Goal: Task Accomplishment & Management: Complete application form

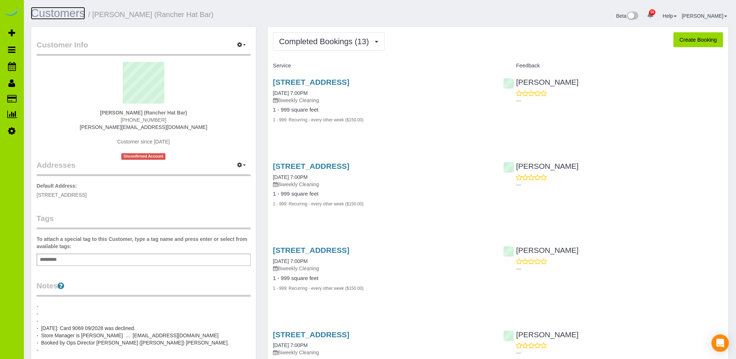
click at [72, 13] on link "Customers" at bounding box center [58, 13] width 54 height 13
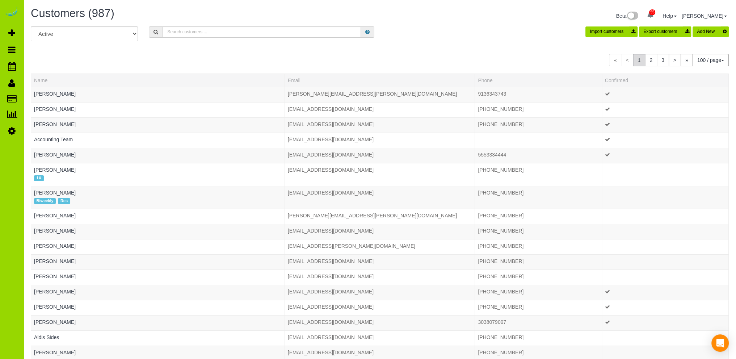
click at [707, 33] on button "Add New" at bounding box center [711, 31] width 36 height 10
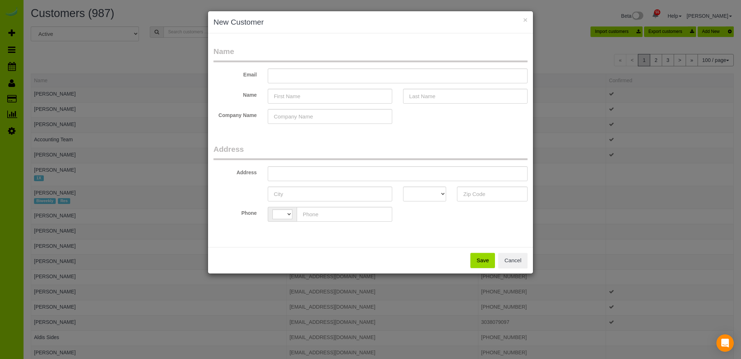
select select "string:[GEOGRAPHIC_DATA]"
click at [277, 97] on input "text" at bounding box center [330, 96] width 125 height 15
type input "[PERSON_NAME]"
click at [436, 96] on input "text" at bounding box center [465, 96] width 125 height 15
type input "[PERSON_NAME]"
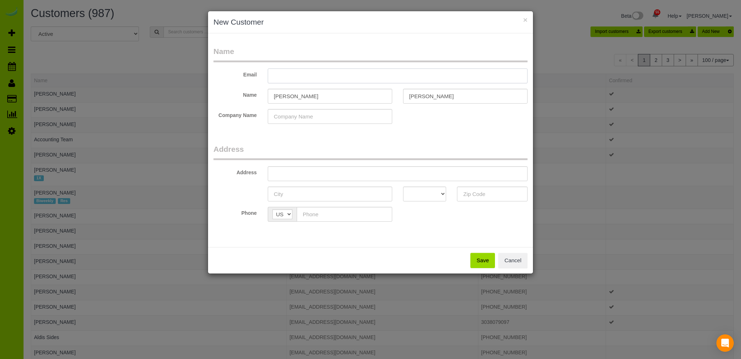
click at [288, 74] on input "text" at bounding box center [398, 75] width 260 height 15
click at [284, 76] on input "text" at bounding box center [398, 75] width 260 height 15
paste input "[EMAIL_ADDRESS][DOMAIN_NAME]"
type input "[EMAIL_ADDRESS][DOMAIN_NAME]"
drag, startPoint x: 332, startPoint y: 73, endPoint x: 231, endPoint y: 76, distance: 101.8
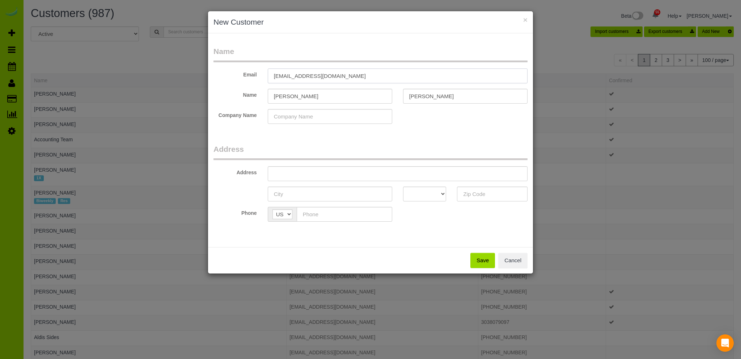
click at [231, 76] on div "Email [EMAIL_ADDRESS][DOMAIN_NAME]" at bounding box center [370, 75] width 325 height 15
type input "[EMAIL_ADDRESS][DOMAIN_NAME]"
click at [300, 173] on input "text" at bounding box center [398, 173] width 260 height 15
type input "[STREET_ADDRESS]"
click at [300, 194] on input "text" at bounding box center [330, 193] width 125 height 15
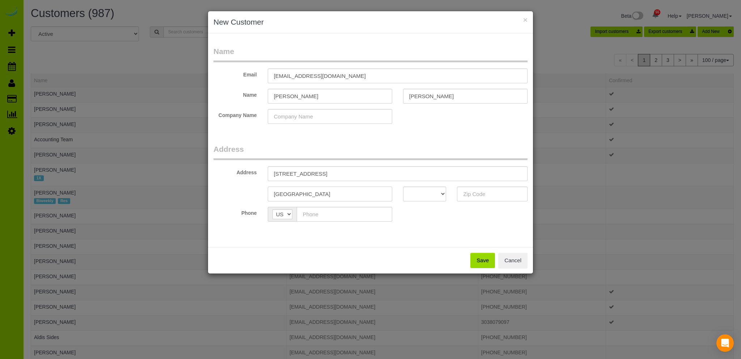
type input "[GEOGRAPHIC_DATA]"
drag, startPoint x: 444, startPoint y: 192, endPoint x: 440, endPoint y: 191, distance: 4.4
click at [443, 192] on select "AK AL AR AZ CA CO CT DC DE FL [GEOGRAPHIC_DATA] HI IA ID IL IN KS [GEOGRAPHIC_D…" at bounding box center [424, 193] width 43 height 15
select select "CO"
click at [403, 186] on select "AK AL AR AZ CA CO CT DC DE FL [GEOGRAPHIC_DATA] HI IA ID IL IN KS [GEOGRAPHIC_D…" at bounding box center [424, 193] width 43 height 15
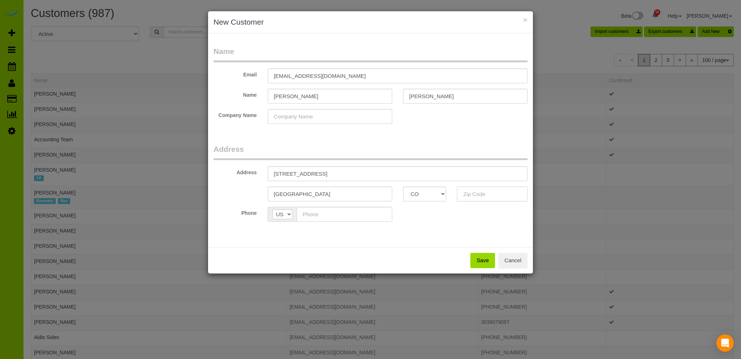
click at [475, 193] on input "text" at bounding box center [492, 193] width 71 height 15
type input "80202"
click at [317, 213] on input "text" at bounding box center [345, 214] width 96 height 15
click at [318, 211] on input "text" at bounding box center [345, 214] width 96 height 15
paste input "[PHONE_NUMBER]"
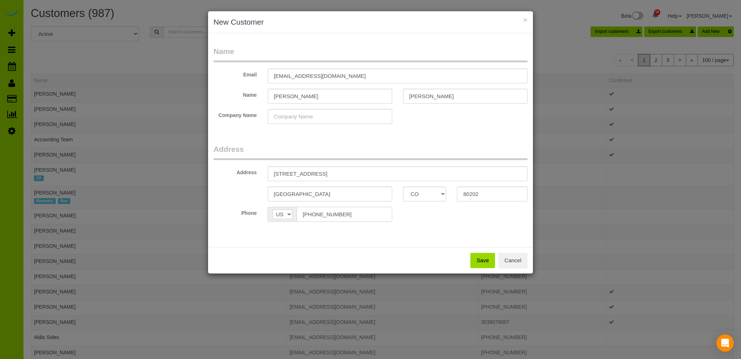
type input "[PHONE_NUMBER]"
click at [483, 259] on button "Save" at bounding box center [483, 260] width 25 height 15
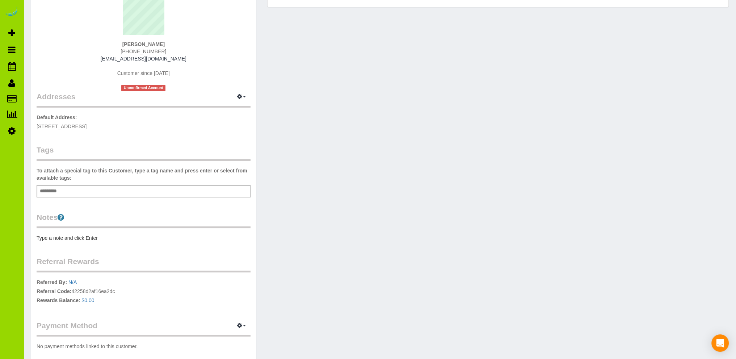
scroll to position [111, 0]
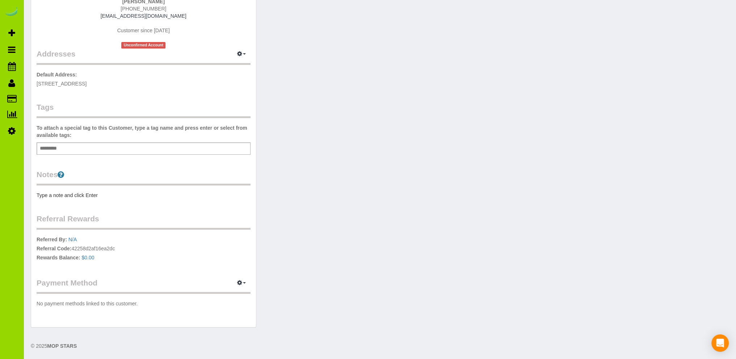
click at [37, 177] on legend "Notes" at bounding box center [144, 177] width 214 height 16
click at [45, 194] on pre "Type a note and click Enter" at bounding box center [144, 195] width 214 height 7
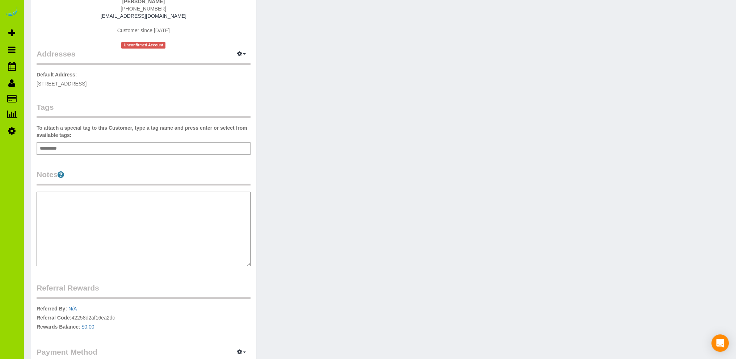
type textarea "**********"
click at [60, 245] on textarea "**********" at bounding box center [144, 229] width 214 height 75
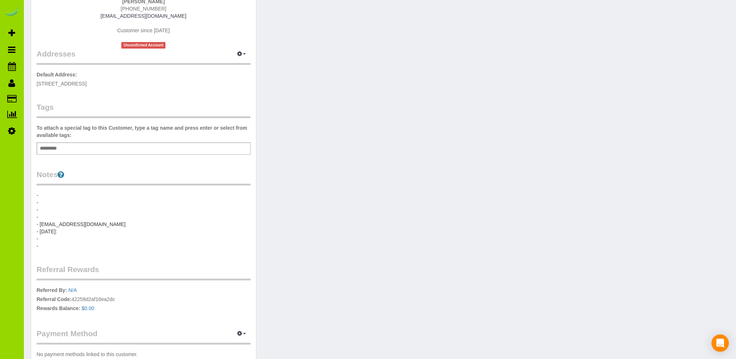
click at [69, 235] on pre "- - - - - [EMAIL_ADDRESS][DOMAIN_NAME] - [DATE]: - -" at bounding box center [144, 221] width 214 height 58
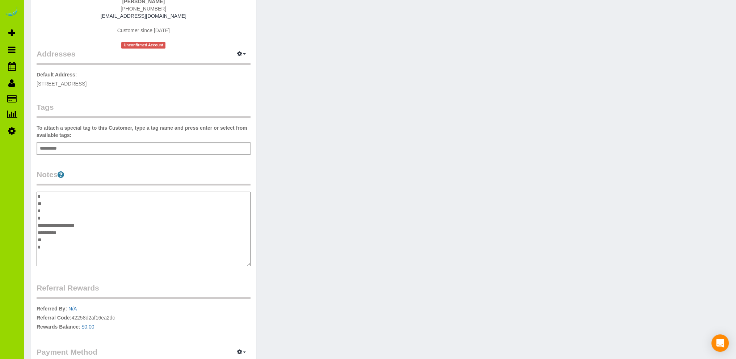
click at [63, 231] on textarea "**********" at bounding box center [144, 229] width 214 height 75
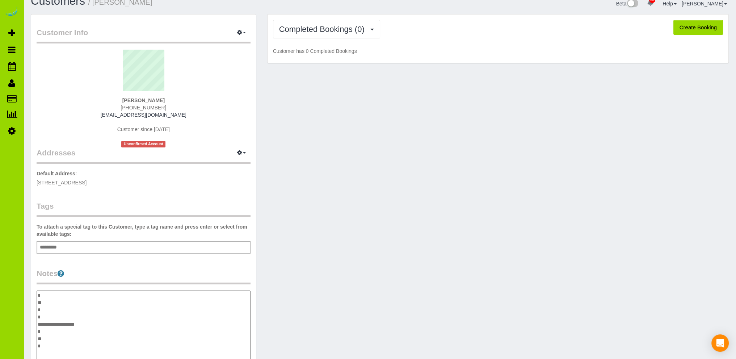
scroll to position [0, 0]
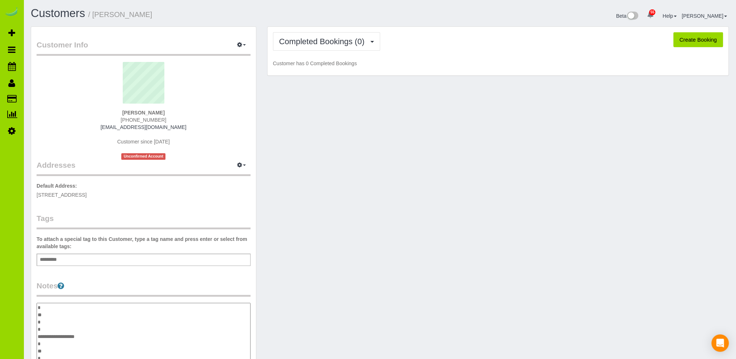
type textarea "**********"
click at [242, 125] on div "[PERSON_NAME] [PHONE_NUMBER] [EMAIL_ADDRESS][DOMAIN_NAME] Customer since [DATE]…" at bounding box center [144, 111] width 214 height 98
click at [300, 123] on div "Customer Info Edit Contact Info Send Message Email Preferences Special Sales Ta…" at bounding box center [379, 261] width 709 height 470
click at [61, 343] on pre "- - - - - [EMAIL_ADDRESS][DOMAIN_NAME] - - -" at bounding box center [144, 332] width 214 height 58
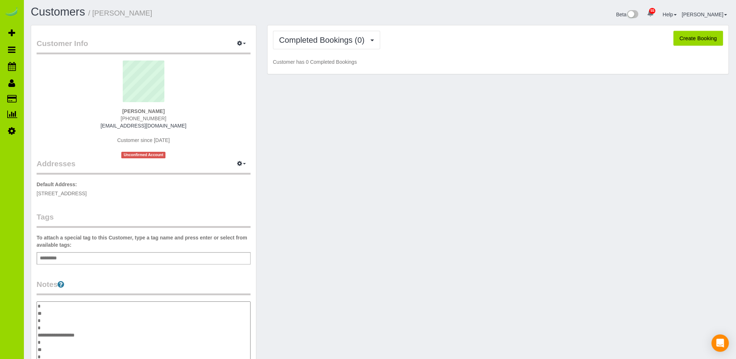
click at [50, 344] on textarea "**********" at bounding box center [144, 338] width 214 height 75
click at [49, 340] on textarea "**********" at bounding box center [144, 338] width 214 height 75
click at [196, 340] on textarea "**********" at bounding box center [144, 338] width 214 height 75
click at [52, 346] on textarea "**********" at bounding box center [144, 338] width 214 height 75
paste textarea "**********"
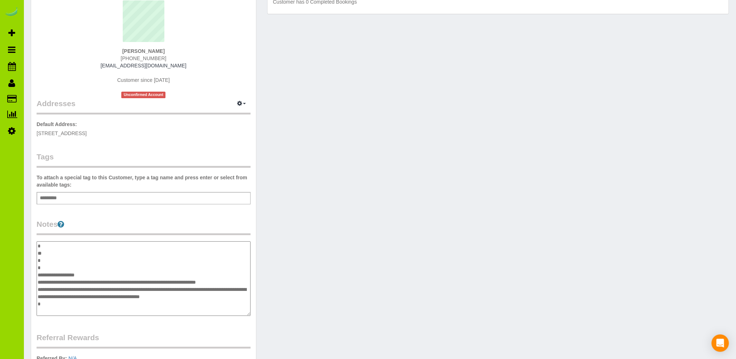
scroll to position [74, 0]
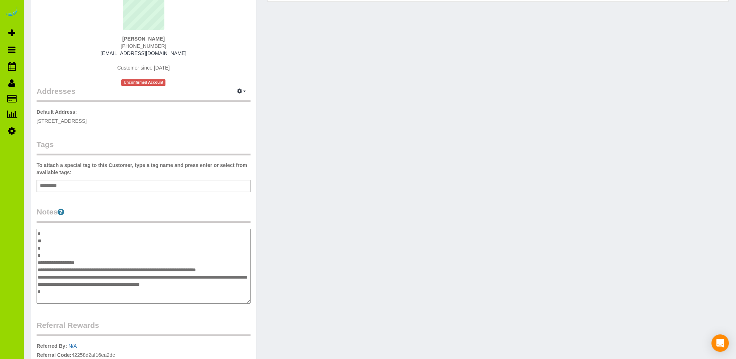
click at [70, 255] on textarea "**********" at bounding box center [144, 266] width 214 height 75
click at [239, 266] on textarea "**********" at bounding box center [144, 266] width 214 height 75
type textarea "**********"
drag, startPoint x: 293, startPoint y: 55, endPoint x: 205, endPoint y: 51, distance: 88.4
click at [293, 53] on div "Customer Info Edit Contact Info Send Message Email Preferences Special Sales Ta…" at bounding box center [379, 197] width 709 height 488
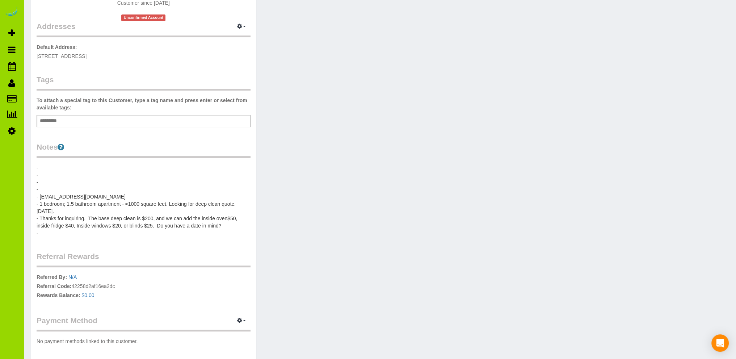
scroll to position [0, 0]
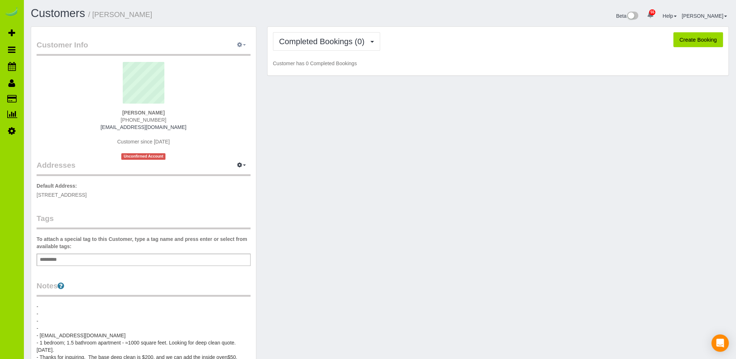
click at [239, 45] on icon "button" at bounding box center [239, 44] width 5 height 4
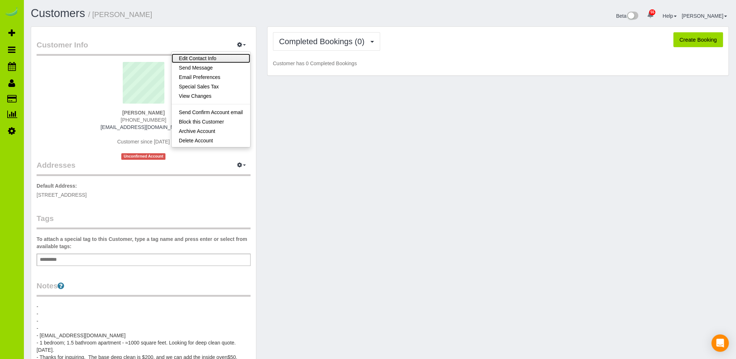
click at [198, 58] on link "Edit Contact Info" at bounding box center [211, 58] width 79 height 9
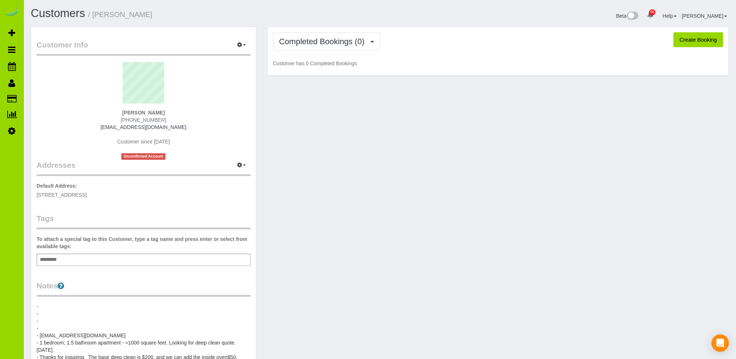
select select "CO"
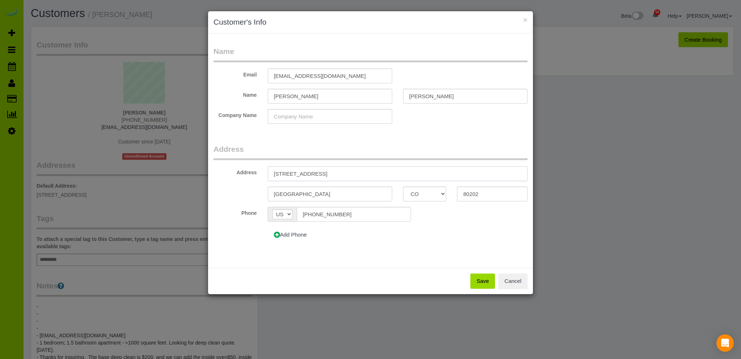
click at [328, 172] on input "[STREET_ADDRESS]" at bounding box center [398, 173] width 260 height 15
click at [520, 281] on button "Cancel" at bounding box center [513, 280] width 29 height 15
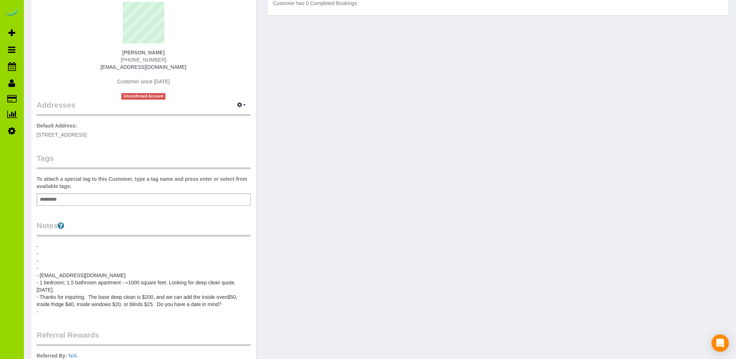
scroll to position [72, 0]
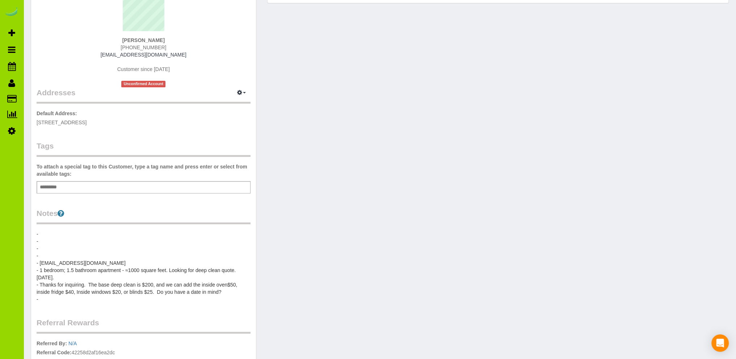
click at [72, 276] on pre "- - - - - [EMAIL_ADDRESS][DOMAIN_NAME] - 1 bedroom; 1.5 bathroom apartment - ≈1…" at bounding box center [144, 266] width 214 height 72
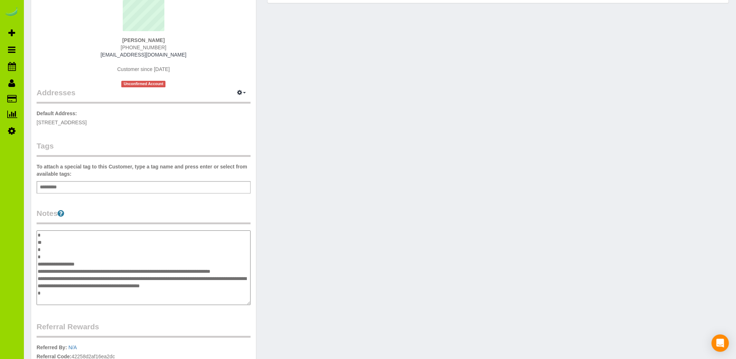
click at [74, 275] on textarea "**********" at bounding box center [144, 267] width 214 height 75
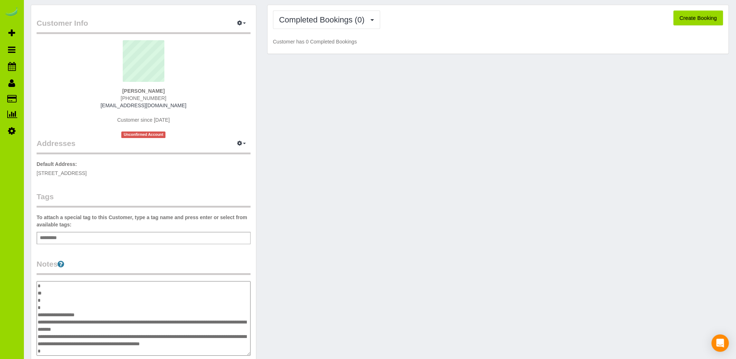
scroll to position [0, 0]
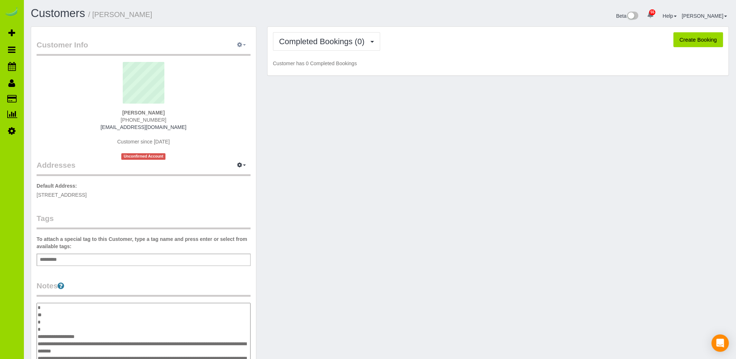
type textarea "**********"
click at [237, 46] on icon "button" at bounding box center [239, 44] width 5 height 4
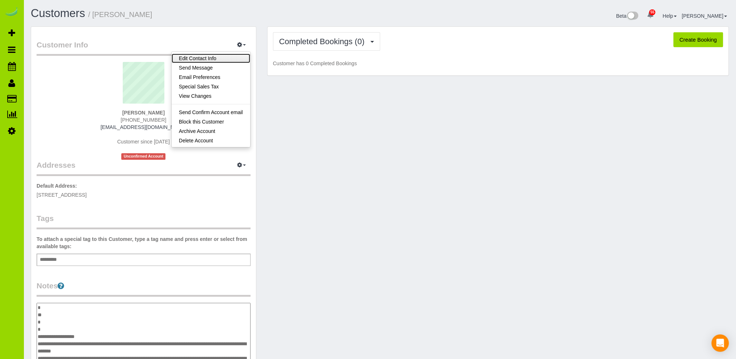
click at [224, 57] on link "Edit Contact Info" at bounding box center [211, 58] width 79 height 9
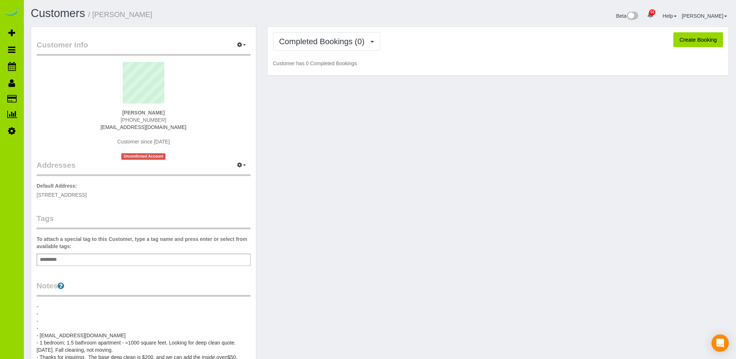
select select "CO"
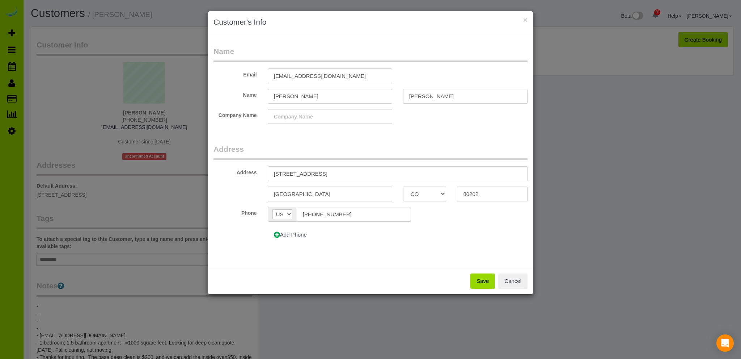
drag, startPoint x: 322, startPoint y: 172, endPoint x: 250, endPoint y: 174, distance: 72.1
click at [250, 174] on div "Address [STREET_ADDRESS]" at bounding box center [370, 173] width 325 height 15
drag, startPoint x: 332, startPoint y: 172, endPoint x: 248, endPoint y: 171, distance: 83.6
click at [248, 171] on div "Address [STREET_ADDRESS]" at bounding box center [370, 173] width 325 height 15
type input "[STREET_ADDRESS]"
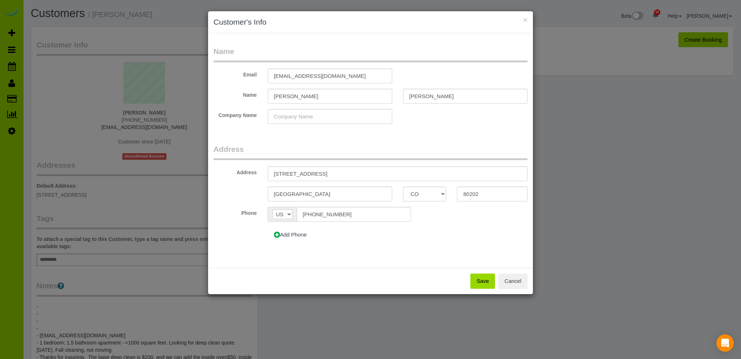
click at [479, 279] on button "Save" at bounding box center [483, 280] width 25 height 15
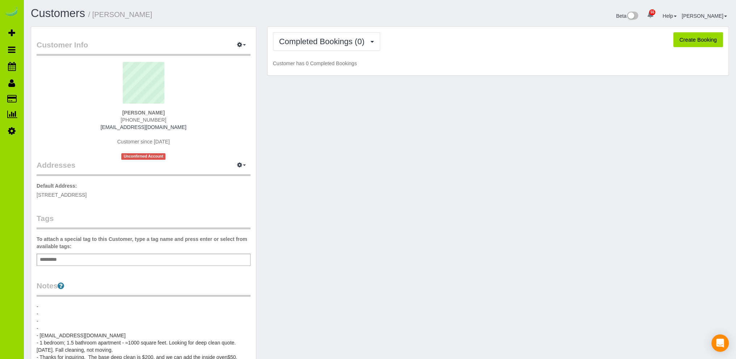
drag, startPoint x: 464, startPoint y: 207, endPoint x: 414, endPoint y: 129, distance: 92.3
click at [463, 204] on div "Customer Info Edit Contact Info Send Message Email Preferences Special Sales Ta…" at bounding box center [379, 268] width 709 height 484
click at [695, 37] on button "Create Booking" at bounding box center [698, 39] width 50 height 15
select select "CO"
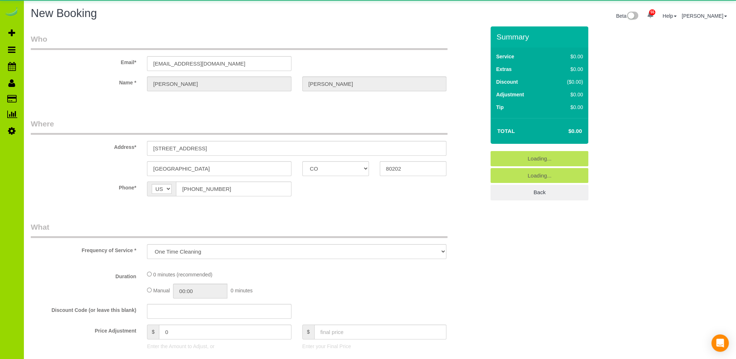
select select "object:3235"
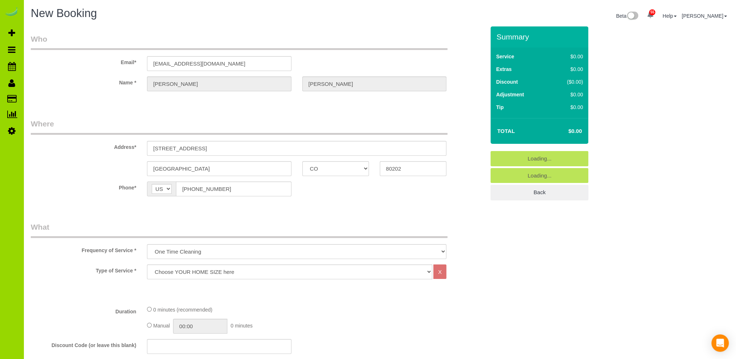
drag, startPoint x: 307, startPoint y: 195, endPoint x: 302, endPoint y: 188, distance: 8.5
click at [307, 194] on div "Phone* AF AL DZ AD AO AI AQ AG AR AM AW AU AT AZ BS BH BD BB BY BE BZ BJ BM BT …" at bounding box center [257, 188] width 465 height 15
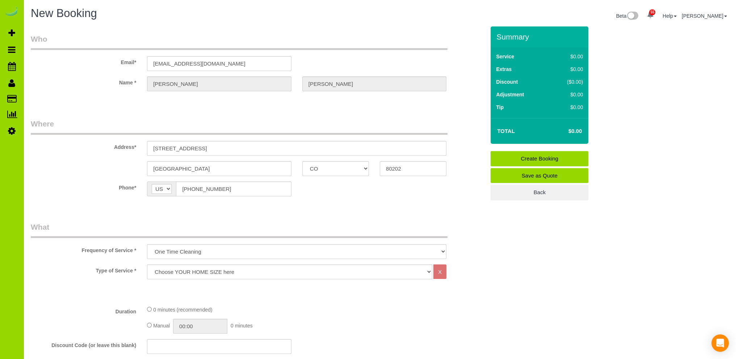
click at [195, 273] on select "Choose YOUR HOME SIZE here Hourly Cleaning 1 - 999 square feet 1,000 - 1,299 sq…" at bounding box center [289, 271] width 285 height 15
select select "34"
click at [147, 264] on select "Choose YOUR HOME SIZE here Hourly Cleaning 1 - 999 square feet 1,000 - 1,299 sq…" at bounding box center [289, 271] width 285 height 15
click at [429, 304] on div "Type of Service * Choose YOUR HOME SIZE here Hourly Cleaning 1 - 999 square fee…" at bounding box center [258, 318] width 454 height 108
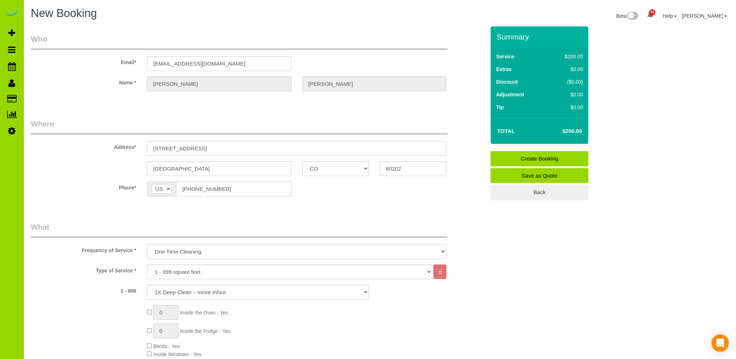
click at [208, 206] on fieldset "Where Address* [STREET_ADDRESS] [GEOGRAPHIC_DATA] AK AL AR AZ CA CO CT DC DE [G…" at bounding box center [258, 162] width 454 height 89
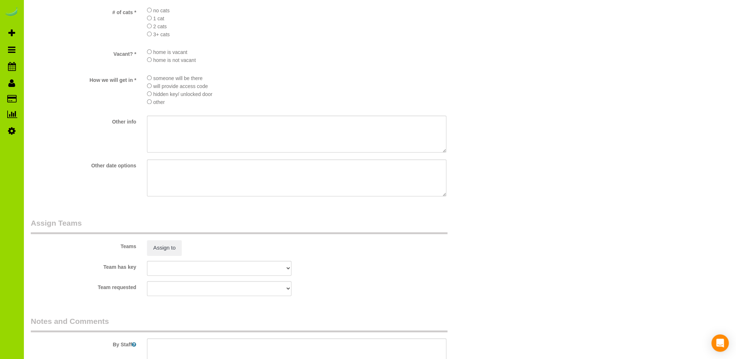
scroll to position [1086, 0]
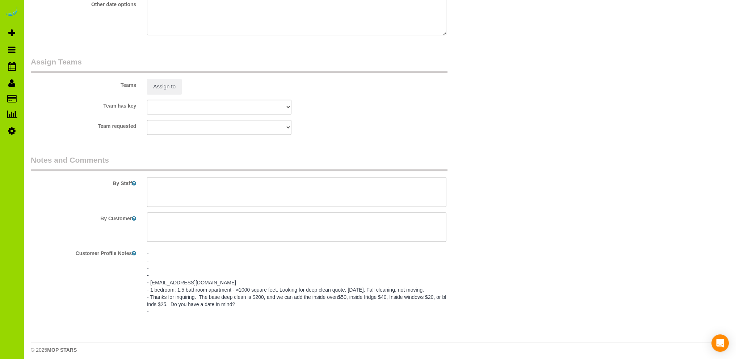
click at [199, 283] on pre "- - - - - [EMAIL_ADDRESS][DOMAIN_NAME] - 1 bedroom; 1.5 bathroom apartment - ≈1…" at bounding box center [296, 282] width 299 height 65
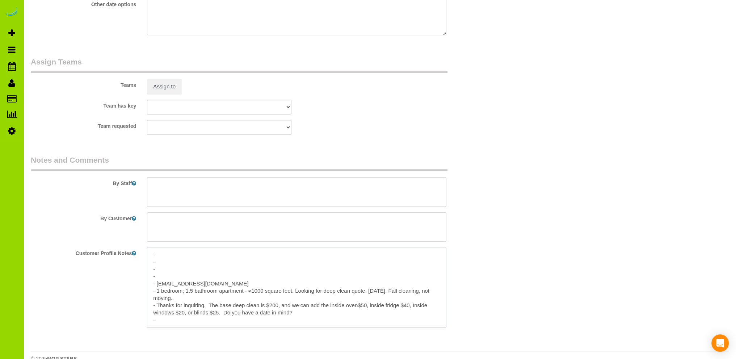
drag, startPoint x: 207, startPoint y: 285, endPoint x: 156, endPoint y: 286, distance: 50.7
click at [156, 286] on textarea "- - - - - [EMAIL_ADDRESS][DOMAIN_NAME] - 1 bedroom; 1.5 bathroom apartment - ≈1…" at bounding box center [296, 287] width 299 height 80
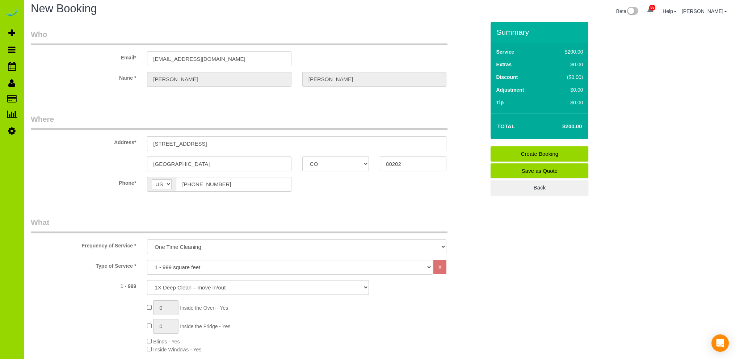
scroll to position [0, 0]
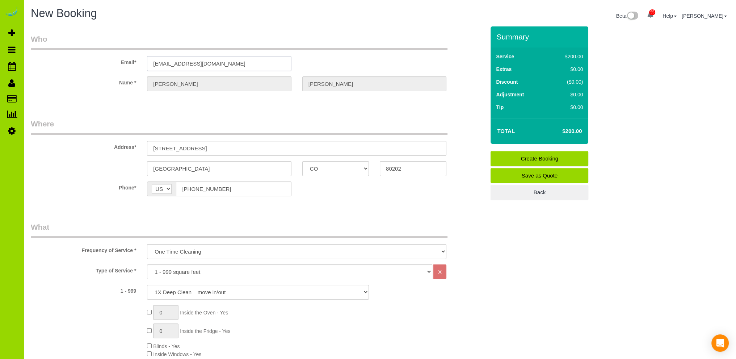
drag, startPoint x: 209, startPoint y: 58, endPoint x: 96, endPoint y: 58, distance: 112.2
click at [96, 58] on div "Email* [EMAIL_ADDRESS][DOMAIN_NAME]" at bounding box center [257, 52] width 465 height 37
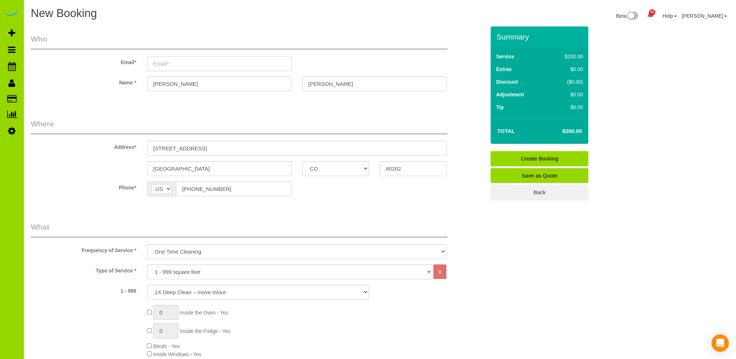
paste input "[EMAIL_ADDRESS][DOMAIN_NAME]"
type input "[EMAIL_ADDRESS][DOMAIN_NAME]"
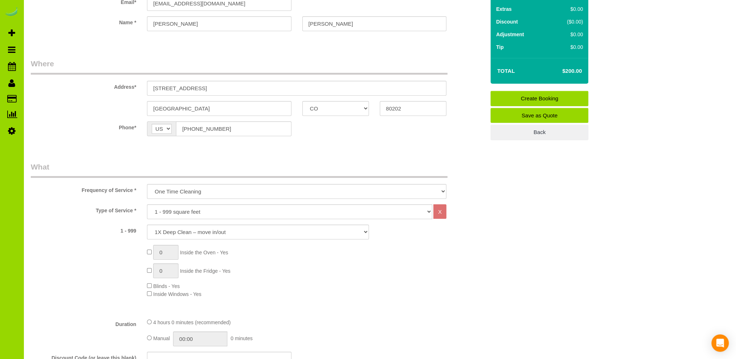
scroll to position [72, 0]
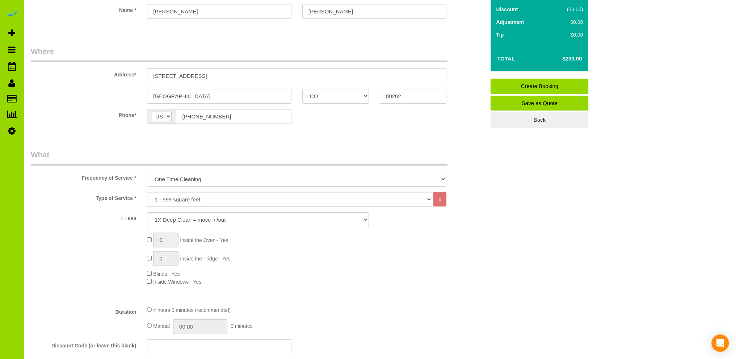
click at [253, 179] on select "One Time Cleaning Weekly Cleaning Biweekly Cleaning Monthly Cleaning" at bounding box center [296, 179] width 299 height 15
click at [271, 276] on div "0 Inside the Oven - Yes 0 Inside the Fridge - Yes Blinds - Yes Inside Windows -…" at bounding box center [316, 258] width 349 height 53
click at [77, 89] on div "[GEOGRAPHIC_DATA] AK AL AR AZ CA CO CT DC DE [GEOGRAPHIC_DATA] [GEOGRAPHIC_DATA…" at bounding box center [257, 96] width 465 height 15
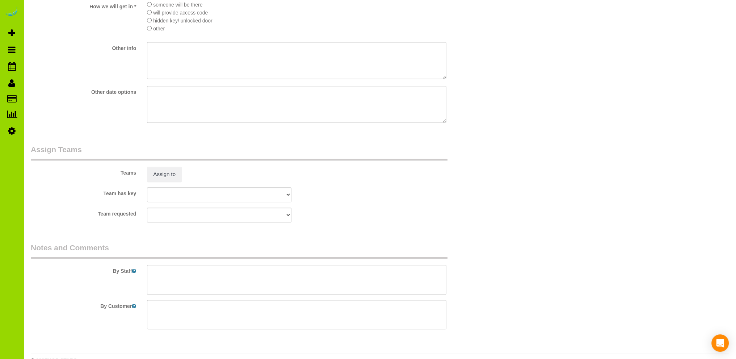
scroll to position [1017, 0]
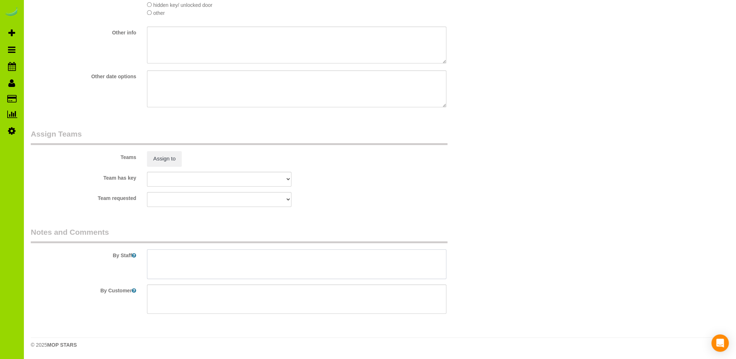
drag, startPoint x: 184, startPoint y: 265, endPoint x: 182, endPoint y: 257, distance: 7.7
click at [183, 260] on textarea at bounding box center [296, 264] width 299 height 30
click at [156, 259] on textarea at bounding box center [296, 264] width 299 height 30
click at [201, 256] on textarea at bounding box center [296, 264] width 299 height 30
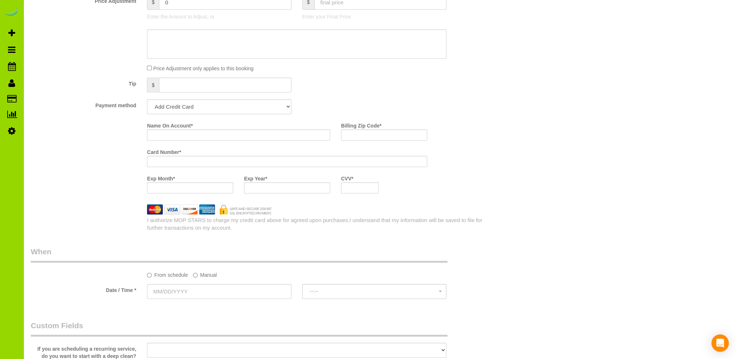
scroll to position [3, 0]
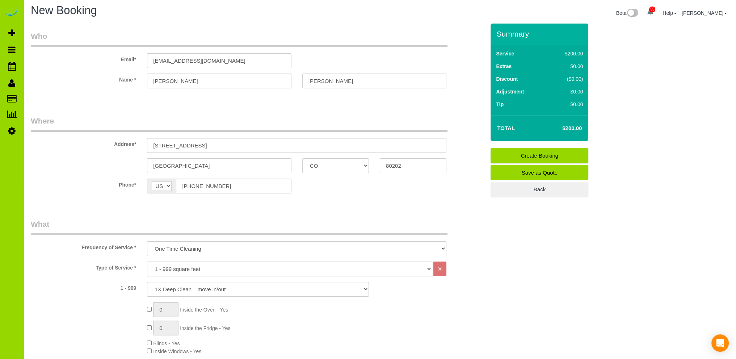
drag, startPoint x: 247, startPoint y: 211, endPoint x: 236, endPoint y: 196, distance: 18.4
drag, startPoint x: 230, startPoint y: 185, endPoint x: 163, endPoint y: 185, distance: 67.0
click at [163, 185] on div "AF AL DZ AD AO AI AQ AG AR AM AW AU AT AZ BS BH BD BB BY BE BZ BJ BM BT BO BA B…" at bounding box center [219, 185] width 144 height 15
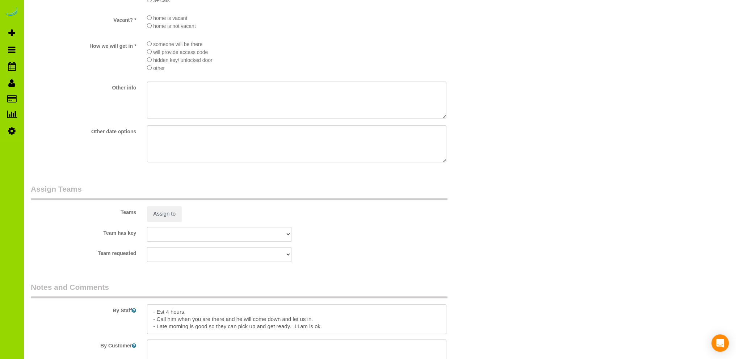
scroll to position [1017, 0]
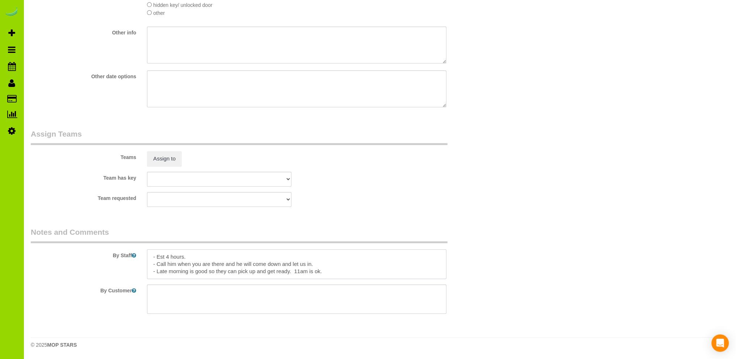
click at [336, 265] on textarea at bounding box center [296, 264] width 299 height 30
paste textarea "[PHONE_NUMBER]"
click at [315, 264] on textarea at bounding box center [296, 264] width 299 height 30
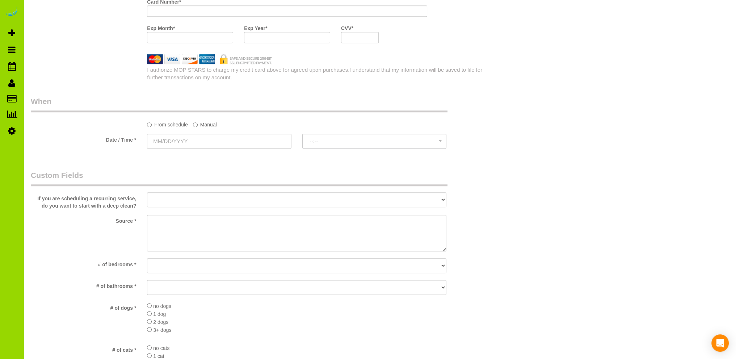
scroll to position [582, 0]
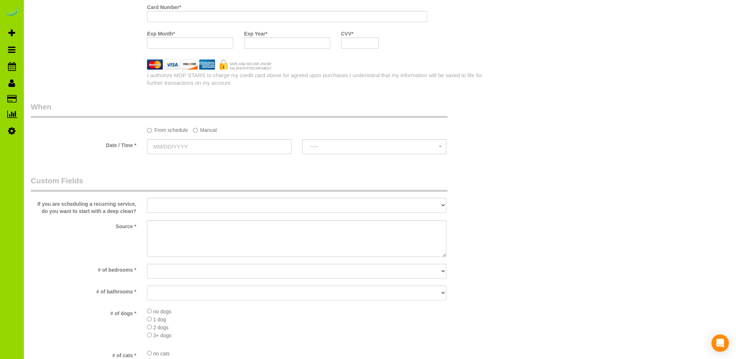
type textarea "- Est 4 hours. - Call him when you are there and he will come down and let us i…"
click at [174, 269] on select "No bedrooms 1 bedroom 2 bedrooms 3 bedrooms 4 bedrooms 5 bedrooms 6 bedrooms 7 …" at bounding box center [296, 271] width 299 height 15
select select "number:2"
click at [147, 264] on select "No bedrooms 1 bedroom 2 bedrooms 3 bedrooms 4 bedrooms 5 bedrooms 6 bedrooms 7 …" at bounding box center [296, 271] width 299 height 15
click at [164, 295] on select "No bathrooms 1 bathrooms 1.5 bathrooms 2 bathrooms 2.5 bathrooms 3 bathrooms 3.…" at bounding box center [296, 292] width 299 height 15
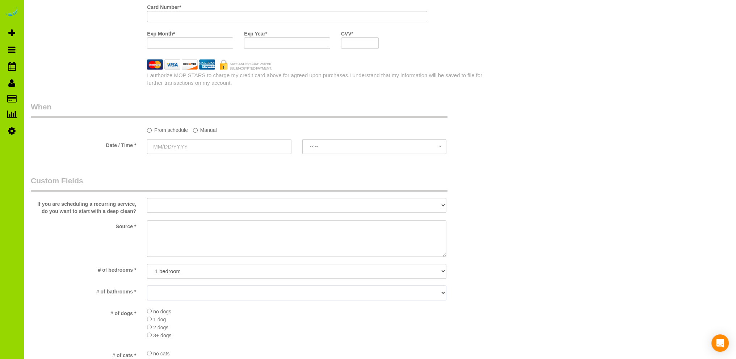
select select "number:12"
click at [147, 286] on select "No bathrooms 1 bathrooms 1.5 bathrooms 2 bathrooms 2.5 bathrooms 3 bathrooms 3.…" at bounding box center [296, 292] width 299 height 15
click at [162, 229] on textarea at bounding box center [296, 238] width 299 height 37
click at [154, 228] on textarea at bounding box center [296, 238] width 299 height 37
type textarea "Internet. Google."
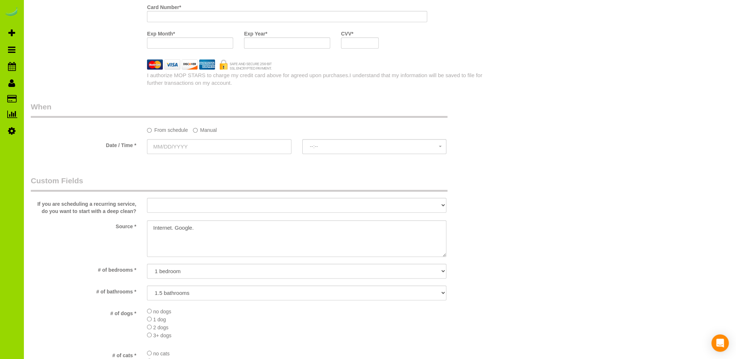
click at [192, 174] on div "Who Email* [EMAIL_ADDRESS][DOMAIN_NAME] Name * [PERSON_NAME] Where Address* [ST…" at bounding box center [257, 104] width 465 height 1321
click at [205, 233] on textarea at bounding box center [296, 238] width 299 height 37
click at [73, 232] on div "Source *" at bounding box center [257, 239] width 465 height 38
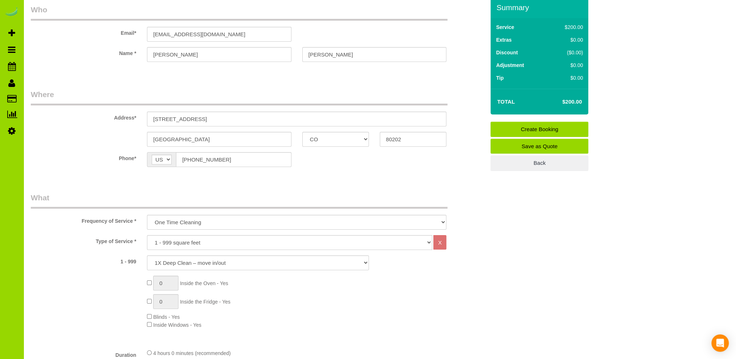
scroll to position [3, 0]
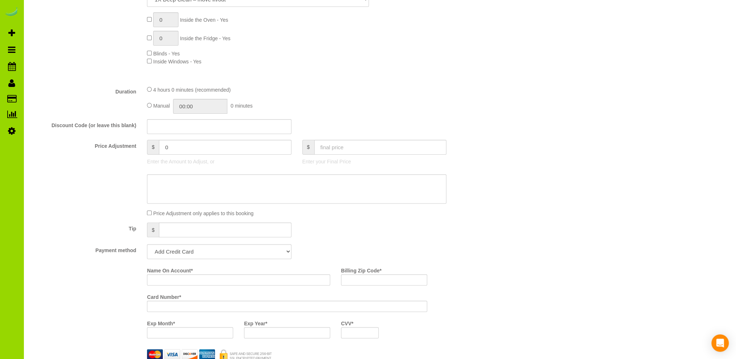
scroll to position [437, 0]
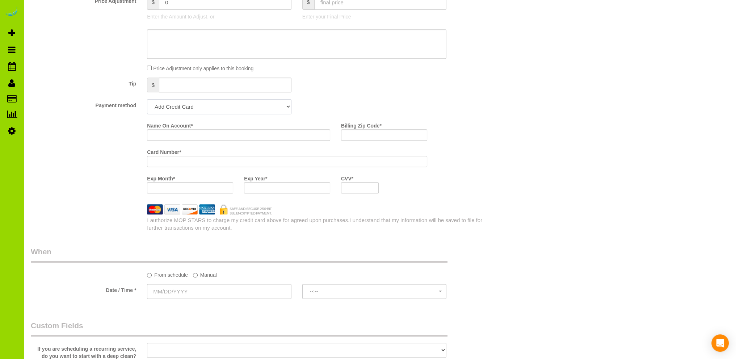
click at [282, 108] on select "Add Credit Card Cash Check Paypal" at bounding box center [219, 106] width 144 height 15
select select "string:cash"
click at [147, 100] on select "Add Credit Card Cash Check Paypal" at bounding box center [219, 106] width 144 height 15
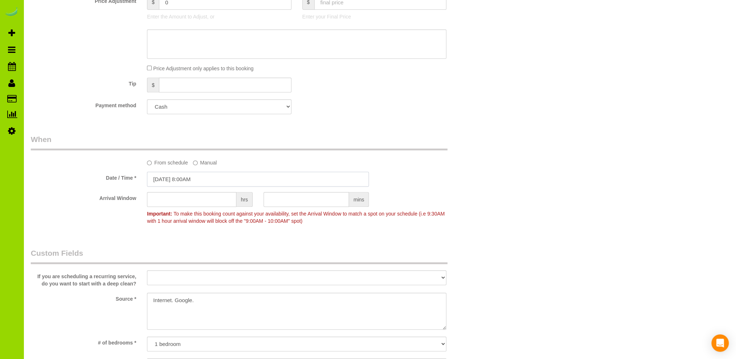
click at [177, 180] on input "[DATE] 8:00AM" at bounding box center [258, 179] width 222 height 15
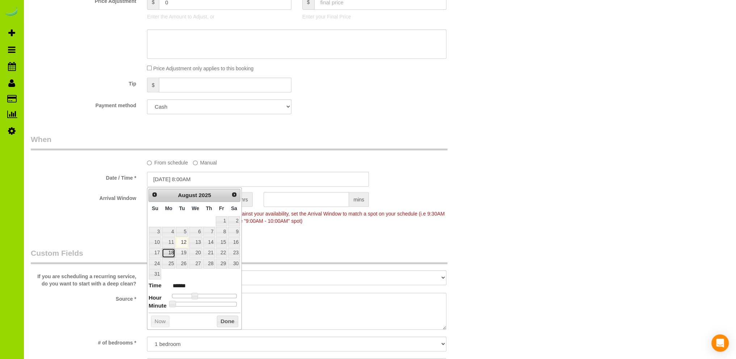
click at [171, 251] on link "18" at bounding box center [168, 253] width 13 height 10
type input "[DATE] 9:00AM"
type input "******"
type input "[DATE] 10:00AM"
type input "*******"
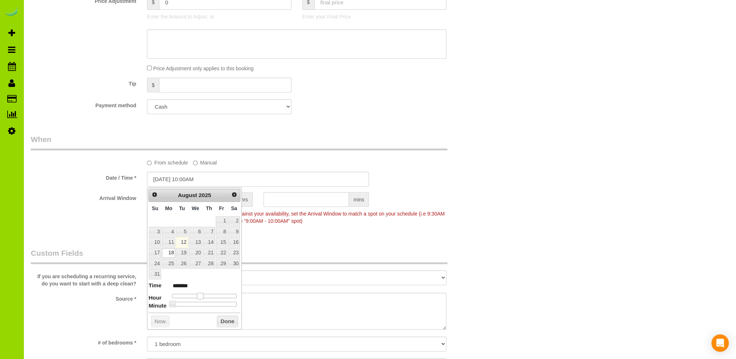
type input "[DATE] 11:00AM"
type input "*******"
type input "[DATE] 12:00PM"
type input "*******"
type input "[DATE] 11:00AM"
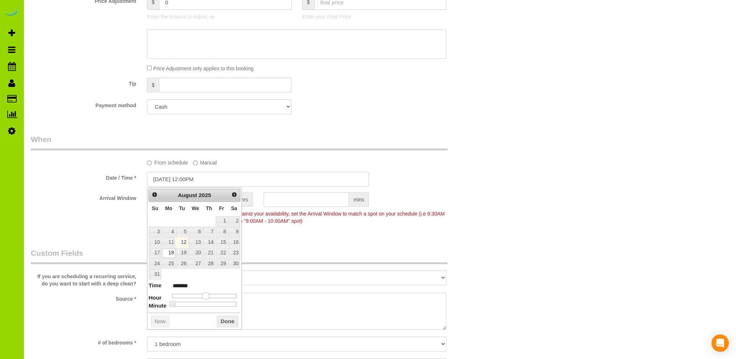
type input "*******"
drag, startPoint x: 194, startPoint y: 295, endPoint x: 204, endPoint y: 294, distance: 10.2
click at [204, 294] on span at bounding box center [203, 296] width 7 height 7
click at [228, 315] on button "Done" at bounding box center [227, 321] width 21 height 12
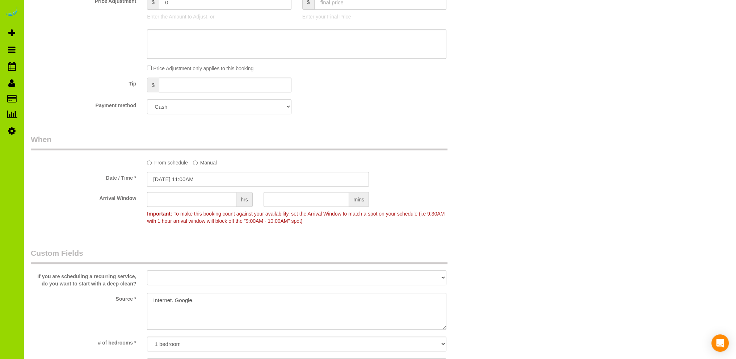
click at [294, 129] on div "Who Email* [EMAIL_ADDRESS][DOMAIN_NAME] Name * [PERSON_NAME] Where Address* [ST…" at bounding box center [257, 213] width 465 height 1249
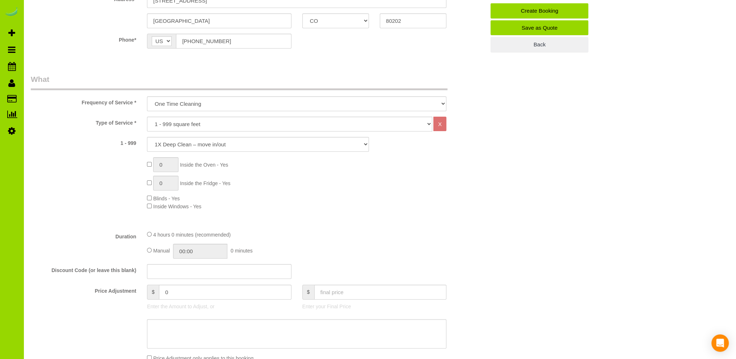
scroll to position [0, 0]
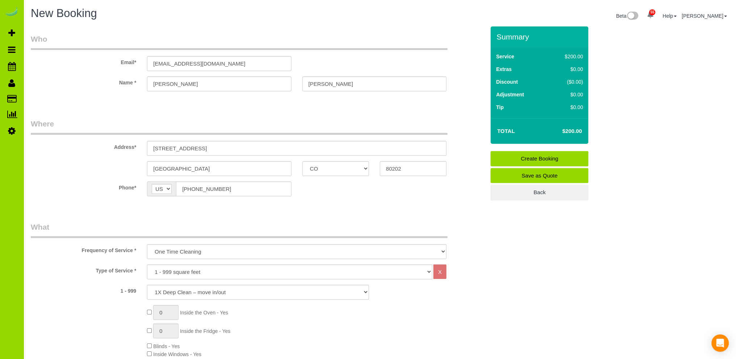
click at [524, 157] on link "Create Booking" at bounding box center [540, 158] width 98 height 15
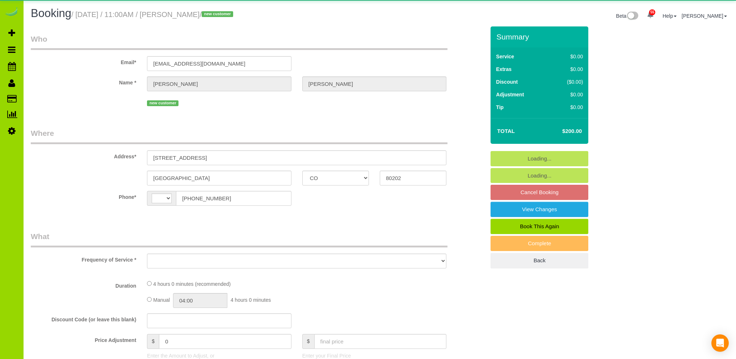
select select "CO"
select select "string:[GEOGRAPHIC_DATA]"
select select "object:544"
select select "spot1"
select select "number:2"
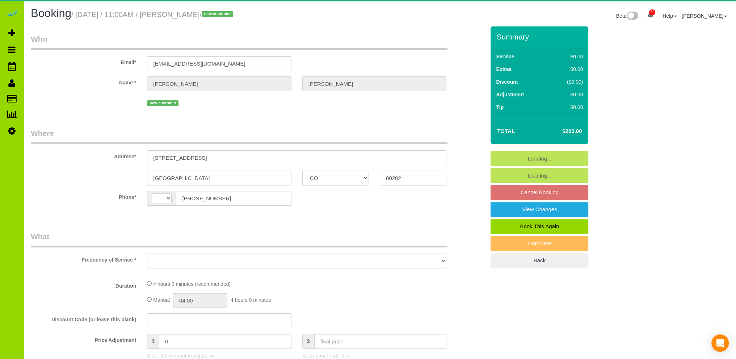
select select "number:12"
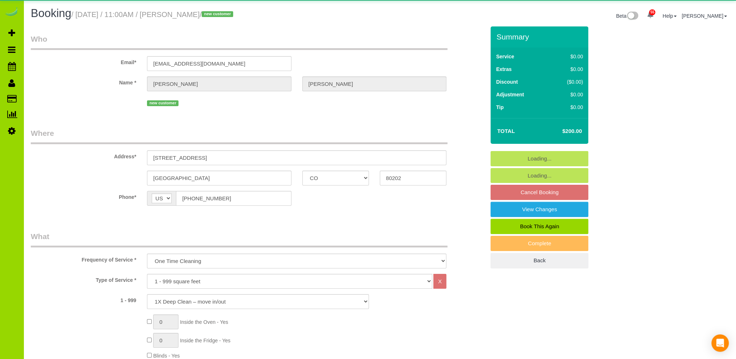
select select "object:1212"
select select "spot6"
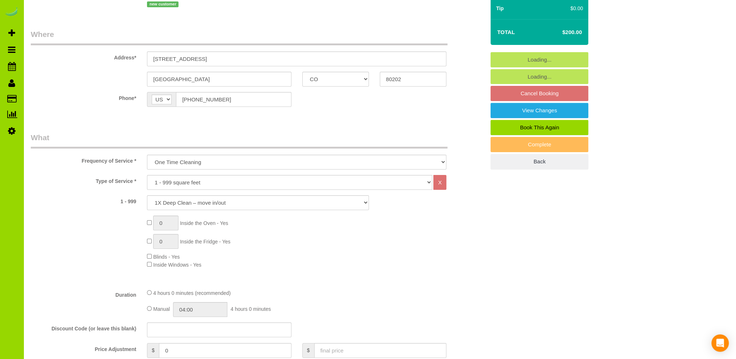
scroll to position [145, 0]
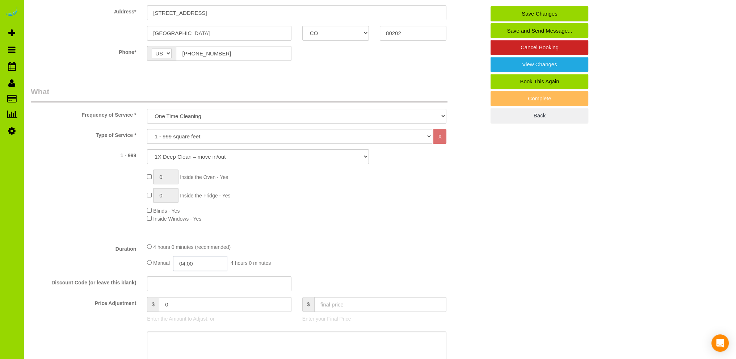
click at [206, 264] on input "04:00" at bounding box center [200, 263] width 54 height 15
type input "02:00"
click at [188, 278] on li "02:00" at bounding box center [192, 277] width 32 height 9
select select "spot11"
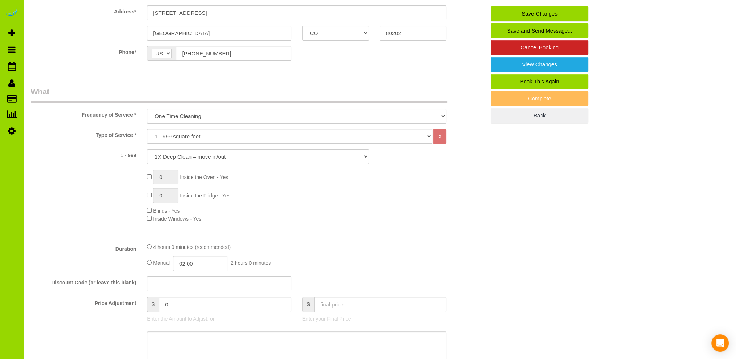
drag, startPoint x: 270, startPoint y: 226, endPoint x: 242, endPoint y: 224, distance: 28.3
click at [270, 226] on div "Type of Service * Choose YOUR HOME SIZE here Hourly Cleaning 1 - 999 square fee…" at bounding box center [258, 183] width 454 height 108
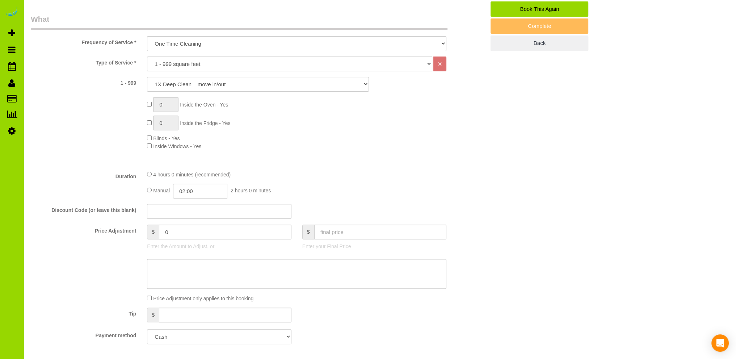
scroll to position [434, 0]
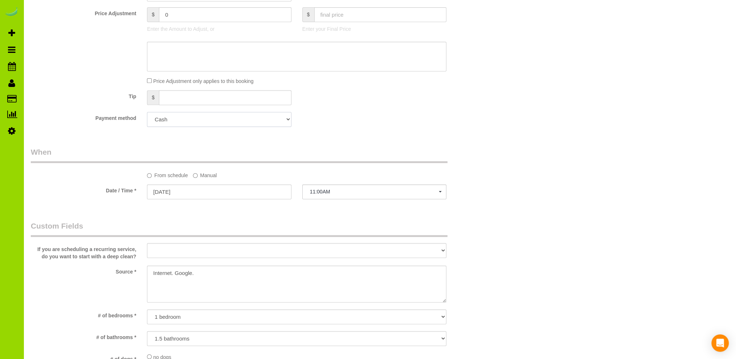
click at [238, 121] on select "Add Credit Card Cash Check Paypal" at bounding box center [219, 119] width 144 height 15
select select "string:fspay"
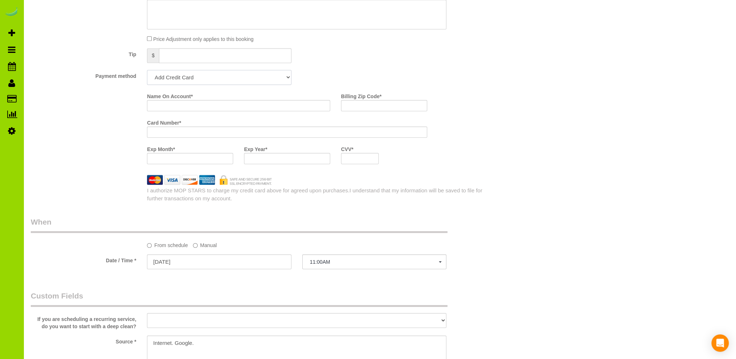
scroll to position [401, 0]
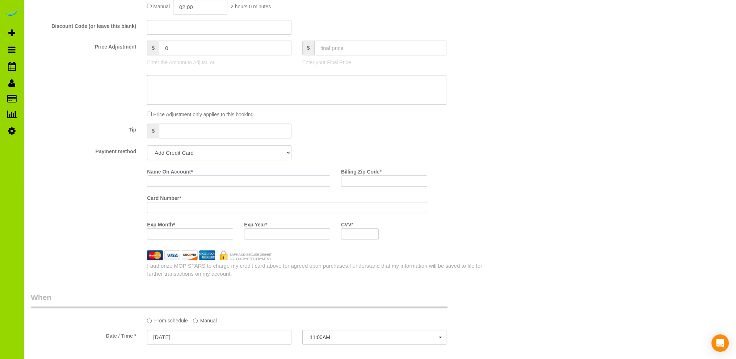
click at [166, 181] on input "Name On Account *" at bounding box center [238, 180] width 183 height 11
type input "[PERSON_NAME]"
click at [356, 180] on input "Billing Zip Code *" at bounding box center [384, 180] width 86 height 11
type input "80202"
click at [535, 176] on div "Who Email* praff077@gmail.com Name * Patrick Rafferty new customer Where Addres…" at bounding box center [380, 321] width 698 height 1393
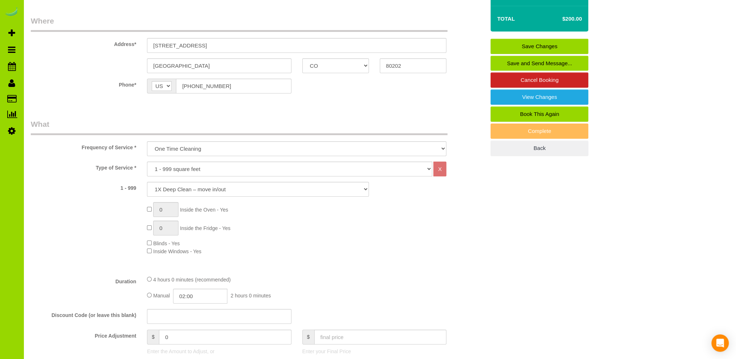
scroll to position [0, 0]
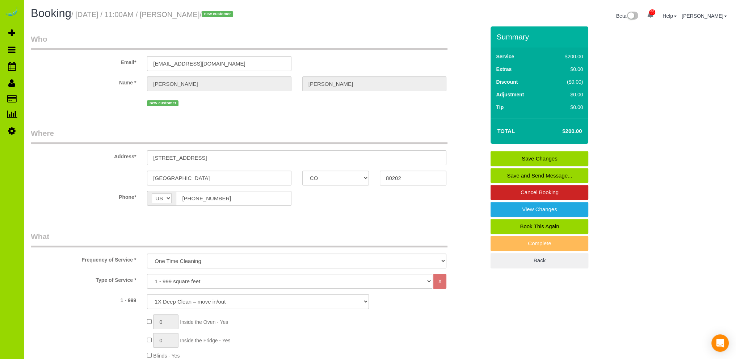
click at [564, 157] on link "Save Changes" at bounding box center [540, 158] width 98 height 15
